Goal: Check status

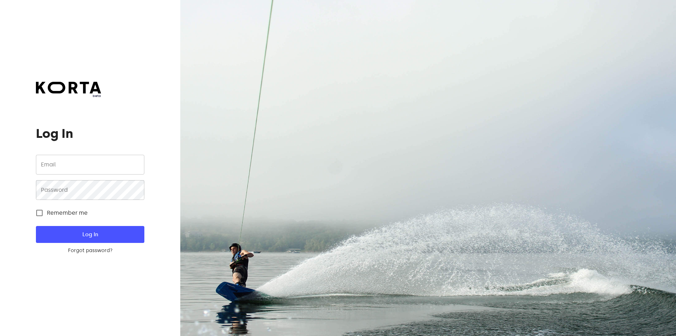
drag, startPoint x: 0, startPoint y: 0, endPoint x: 85, endPoint y: 164, distance: 185.1
click at [85, 164] on input "email" at bounding box center [90, 165] width 108 height 20
type input "[EMAIL_ADDRESS][DOMAIN_NAME]"
click at [36, 226] on button "Log In" at bounding box center [90, 234] width 108 height 17
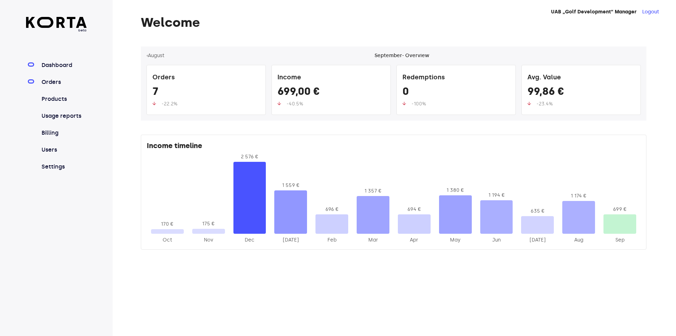
click at [51, 84] on link "Orders" at bounding box center [63, 82] width 47 height 8
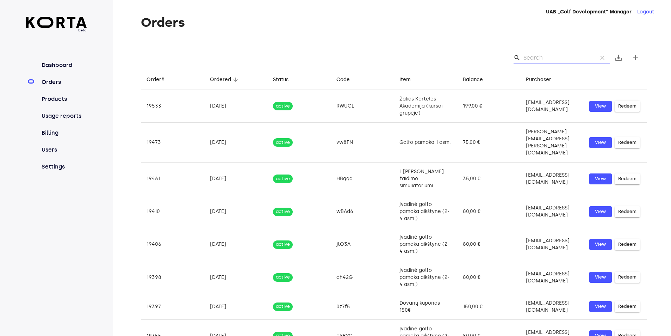
click at [548, 57] on input "Search" at bounding box center [557, 57] width 68 height 11
paste input "5CtGZ"
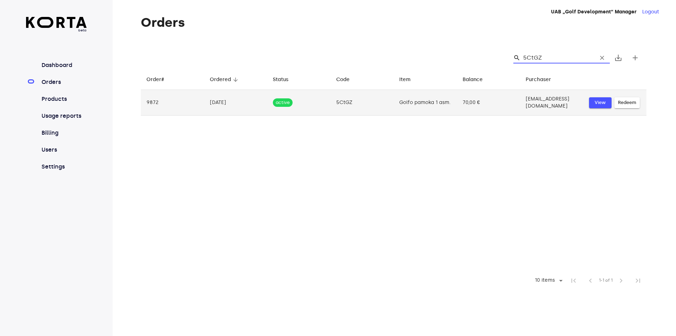
type input "5CtGZ"
click at [600, 100] on span "View" at bounding box center [600, 103] width 15 height 8
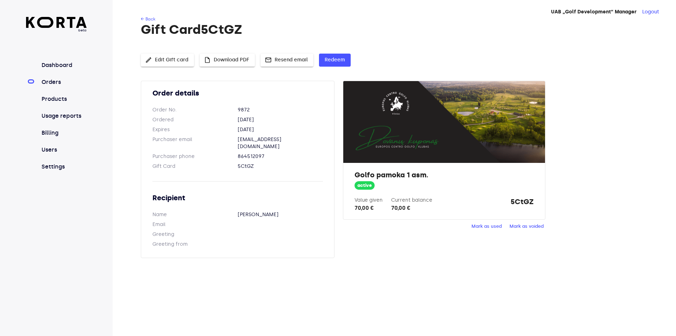
click at [479, 224] on span "Mark as used" at bounding box center [487, 226] width 30 height 8
